Goal: Transaction & Acquisition: Obtain resource

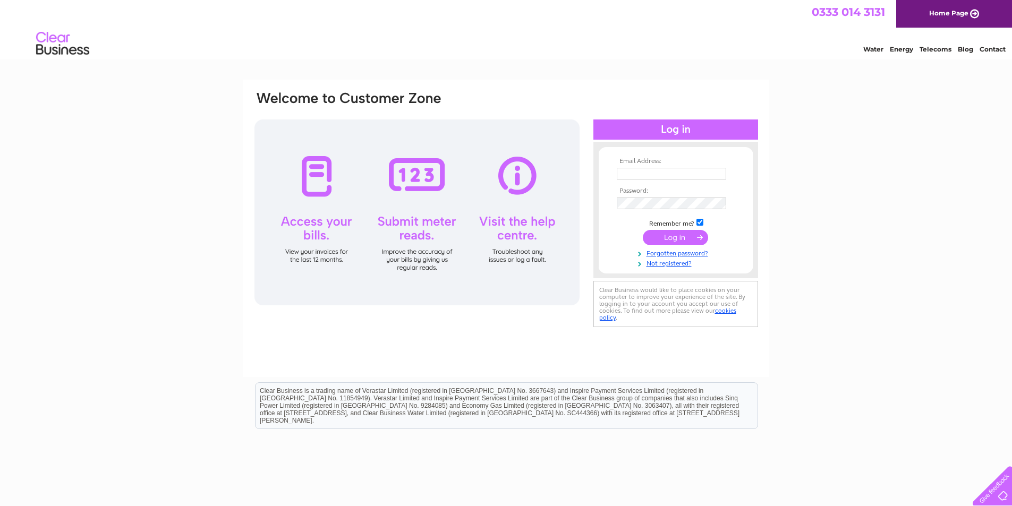
type input "[EMAIL_ADDRESS][DOMAIN_NAME]"
click at [687, 229] on td at bounding box center [675, 237] width 123 height 20
click at [685, 238] on input "submit" at bounding box center [675, 237] width 65 height 15
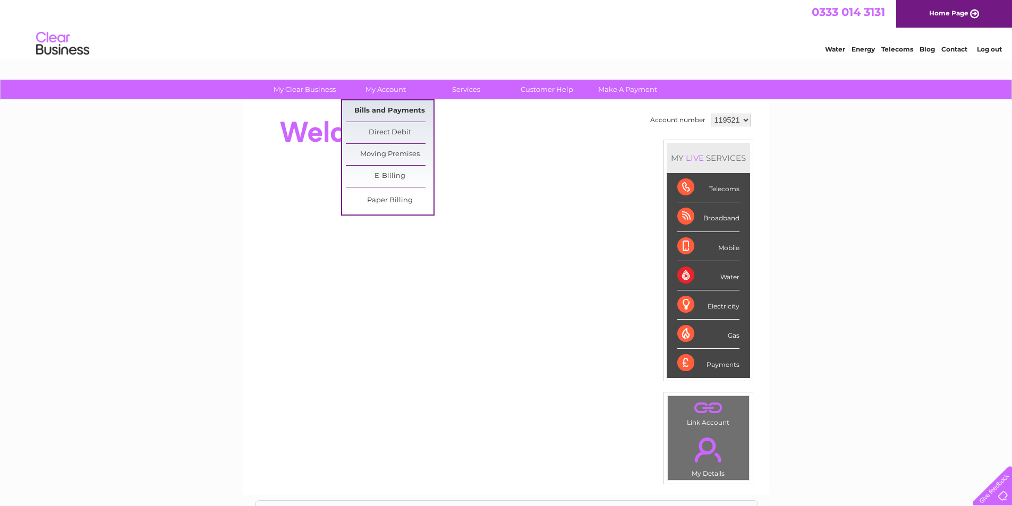
click at [394, 114] on link "Bills and Payments" at bounding box center [390, 110] width 88 height 21
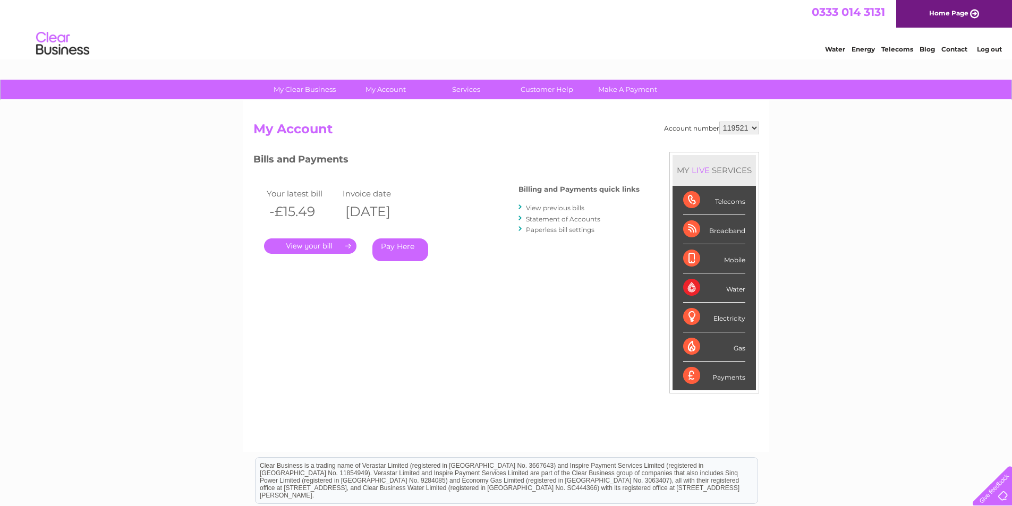
click at [756, 127] on select "119521 923655 927846 933069 977488" at bounding box center [739, 128] width 40 height 13
select select "923655"
click at [719, 122] on select "119521 923655 927846 933069 977488" at bounding box center [739, 128] width 40 height 13
click at [318, 241] on link "." at bounding box center [310, 245] width 92 height 15
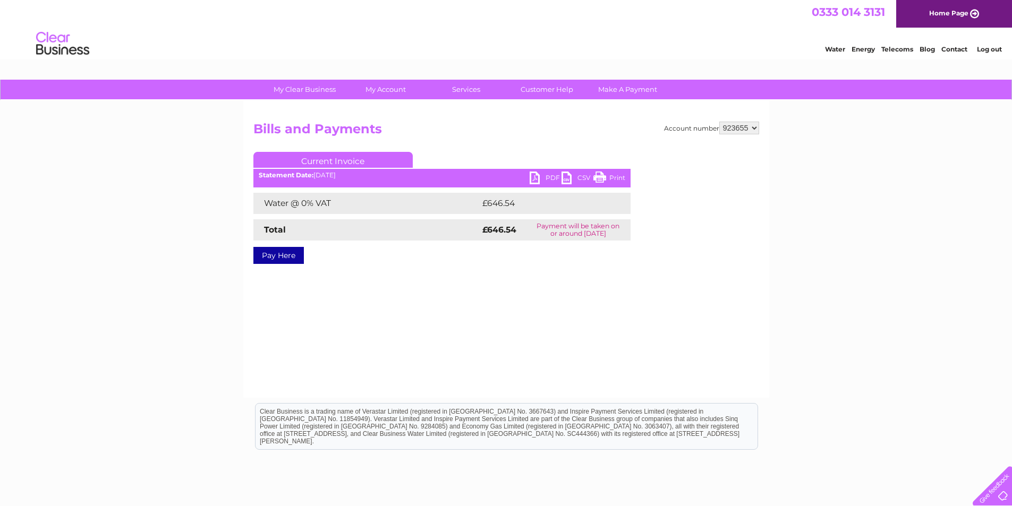
click at [537, 177] on link "PDF" at bounding box center [545, 179] width 32 height 15
click at [757, 130] on select "119521 923655 927846 933069 977488" at bounding box center [739, 128] width 40 height 13
select select "927846"
click at [719, 122] on select "119521 923655 927846 933069 977488" at bounding box center [739, 128] width 40 height 13
click at [535, 181] on link "PDF" at bounding box center [545, 179] width 32 height 15
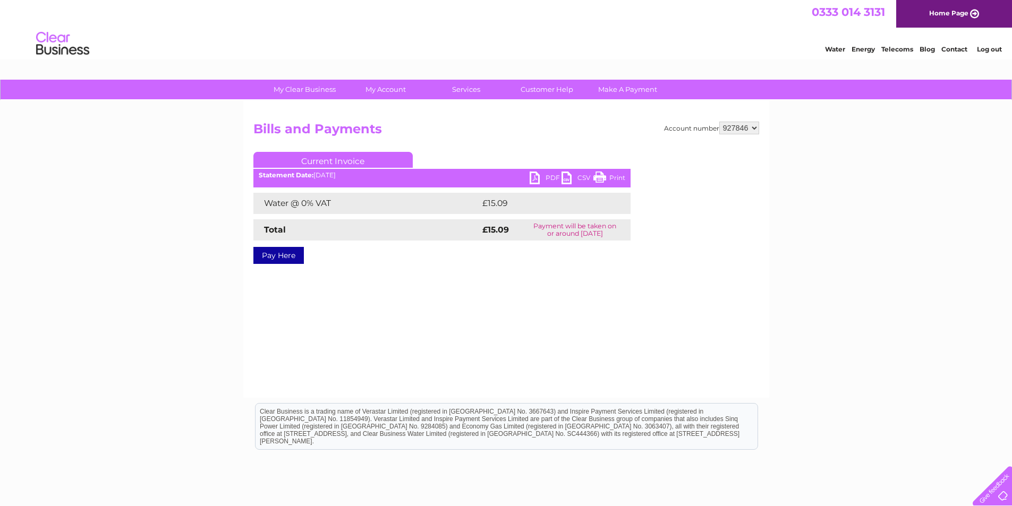
click at [752, 131] on select "119521 923655 927846 933069 977488" at bounding box center [739, 128] width 40 height 13
select select "933069"
click at [719, 122] on select "119521 923655 927846 933069 977488" at bounding box center [739, 128] width 40 height 13
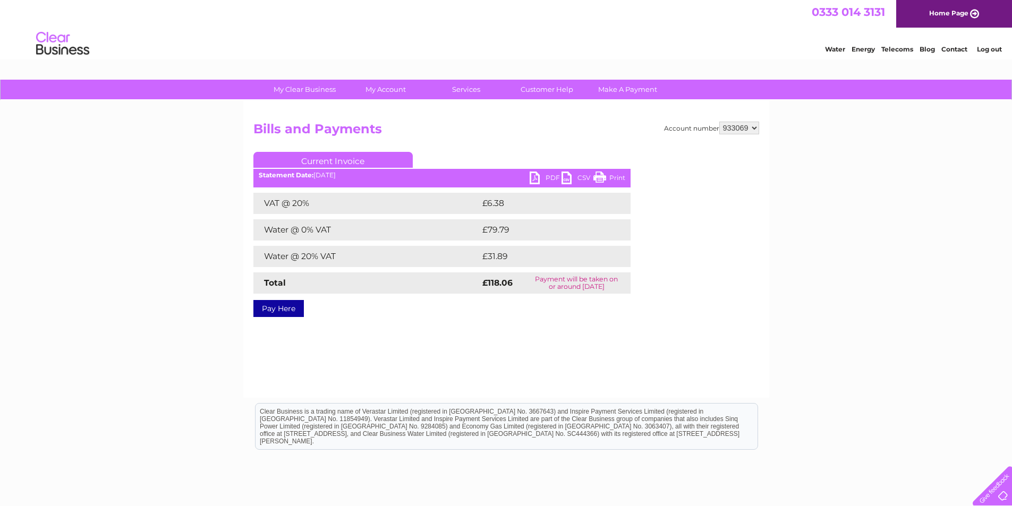
click at [536, 175] on link "PDF" at bounding box center [545, 179] width 32 height 15
click at [751, 127] on select "119521 923655 927846 933069 977488" at bounding box center [739, 128] width 40 height 13
select select "977488"
click at [719, 122] on select "119521 923655 927846 933069 977488" at bounding box center [739, 128] width 40 height 13
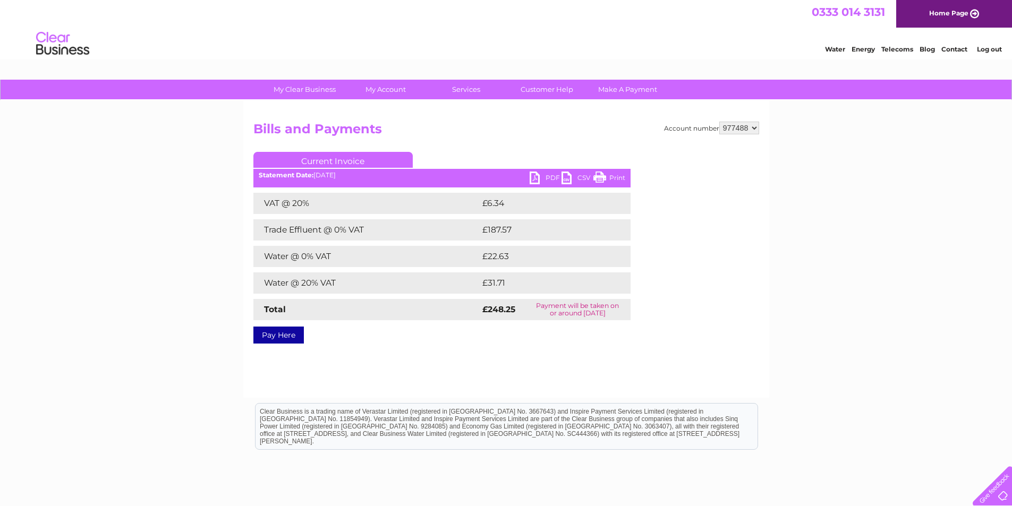
click at [536, 175] on link "PDF" at bounding box center [545, 179] width 32 height 15
click at [987, 53] on link "Log out" at bounding box center [989, 49] width 25 height 8
